Goal: Browse casually

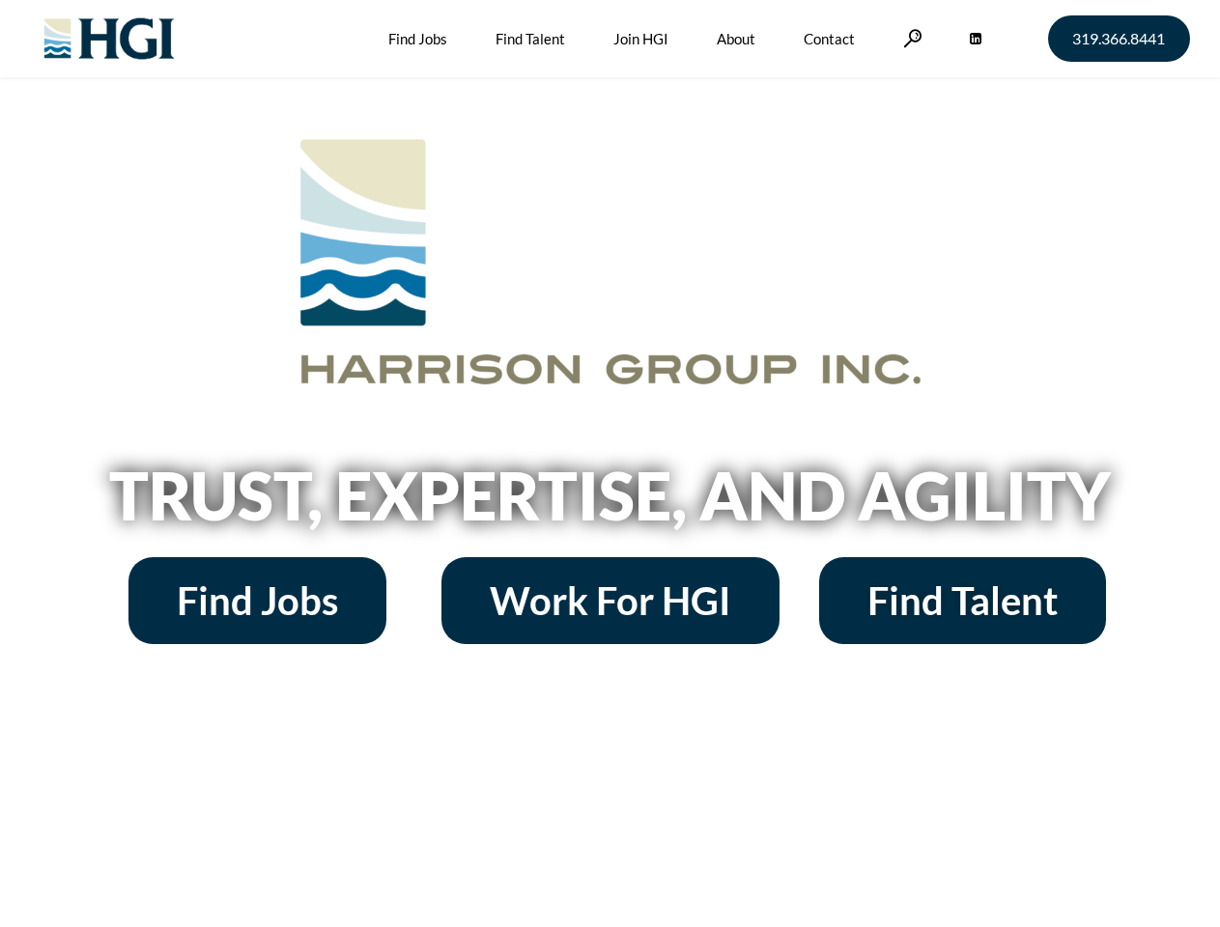
click at [610, 464] on h2 "Trust, Expertise, and Agility" at bounding box center [610, 496] width 1101 height 66
click at [910, 38] on link at bounding box center [912, 38] width 19 height 18
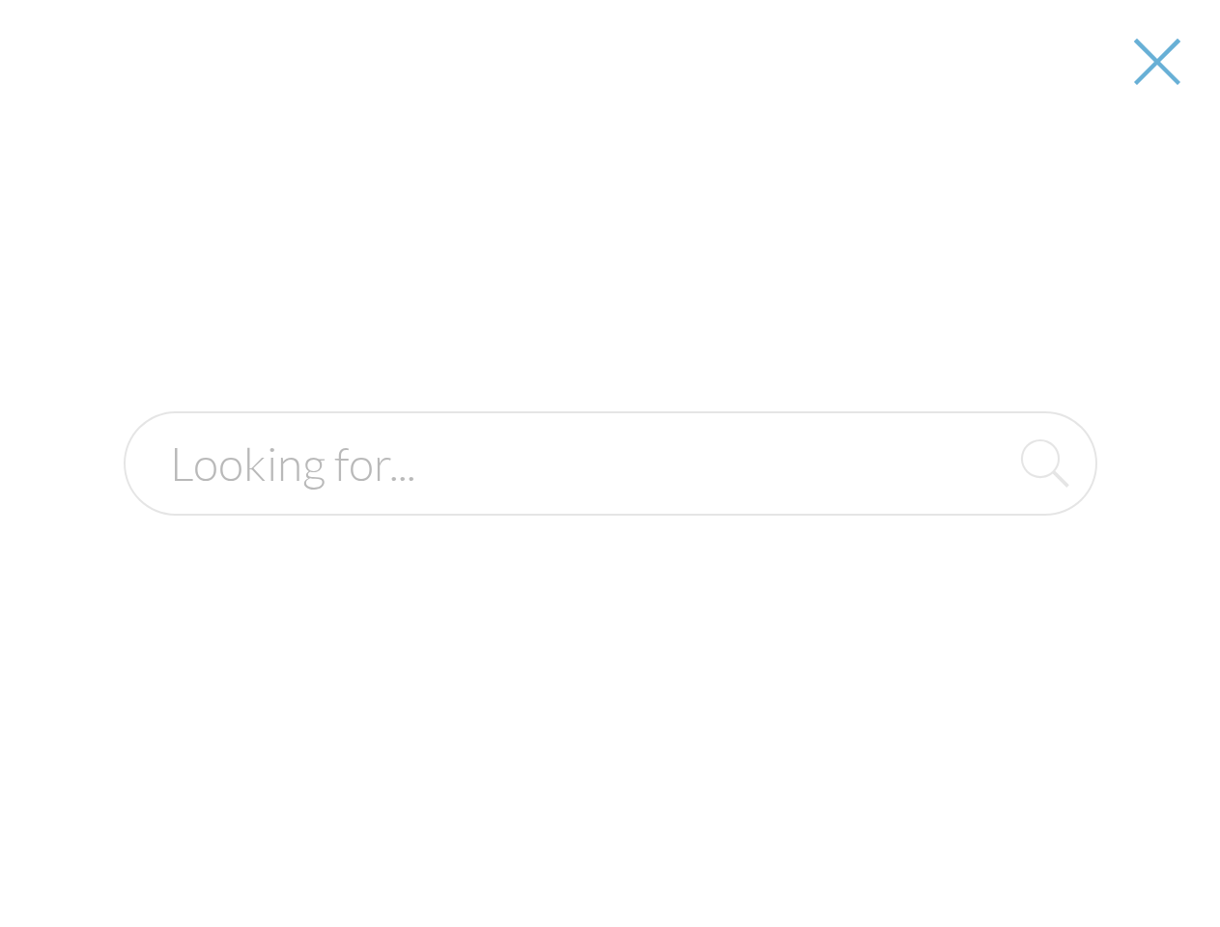
click at [610, 502] on h2 "Trust, Expertise, and Agility" at bounding box center [610, 496] width 1101 height 66
